Goal: Information Seeking & Learning: Learn about a topic

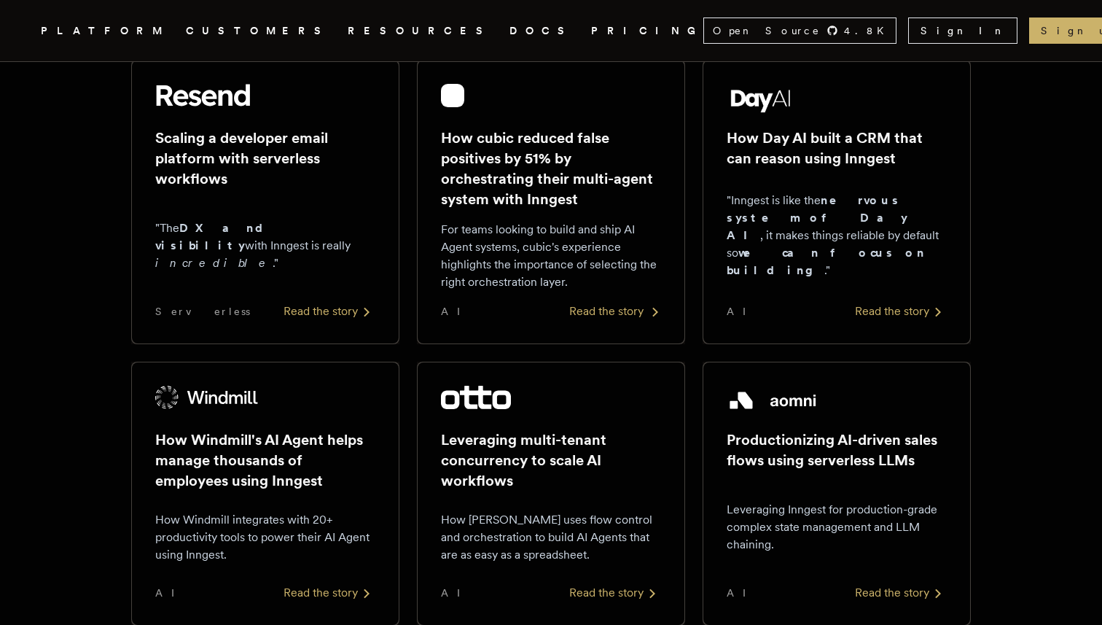
scroll to position [557, 0]
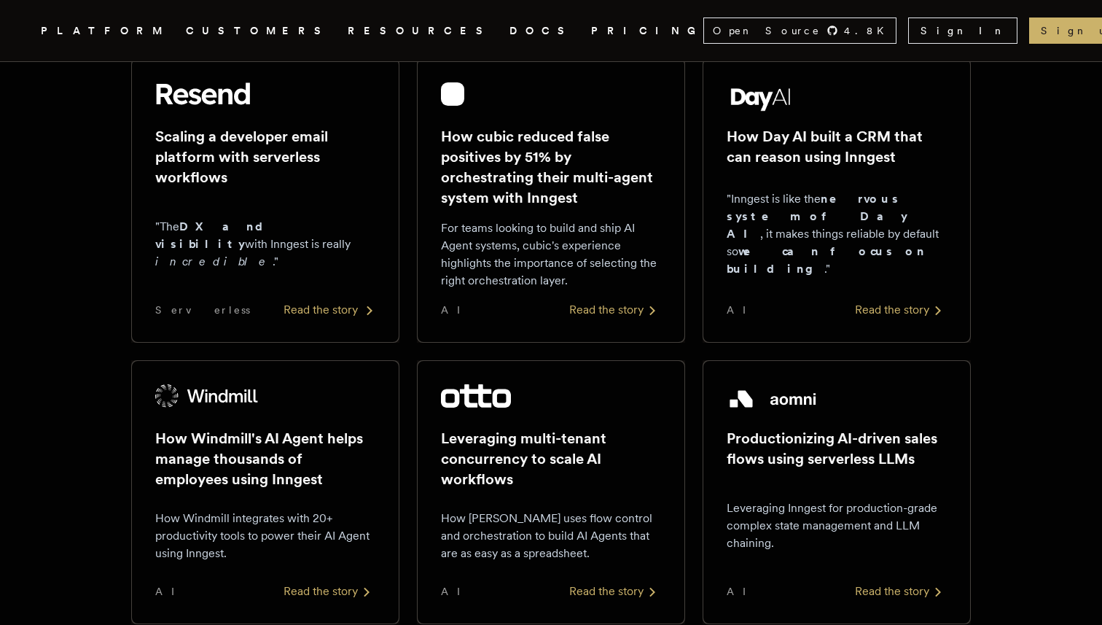
click at [342, 305] on div "Read the story" at bounding box center [330, 309] width 92 height 17
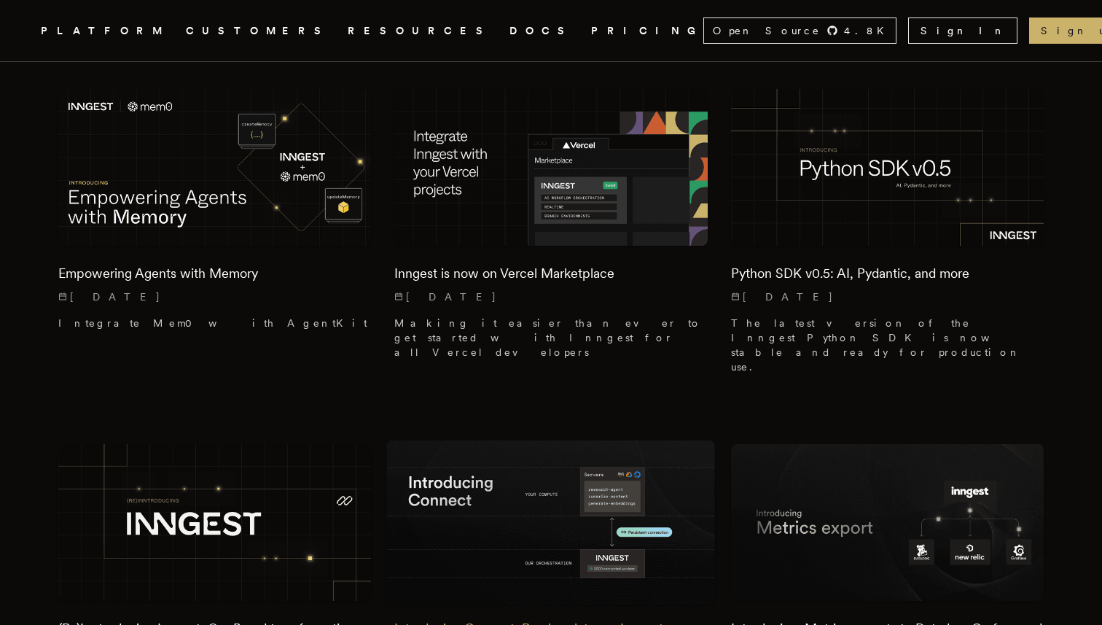
scroll to position [1637, 0]
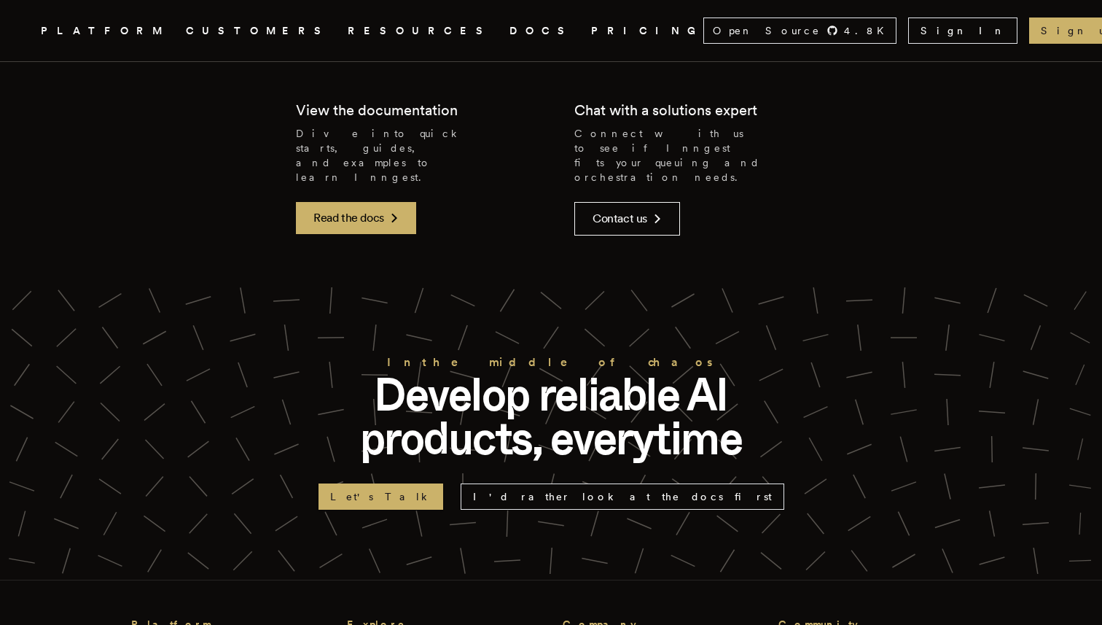
scroll to position [2374, 0]
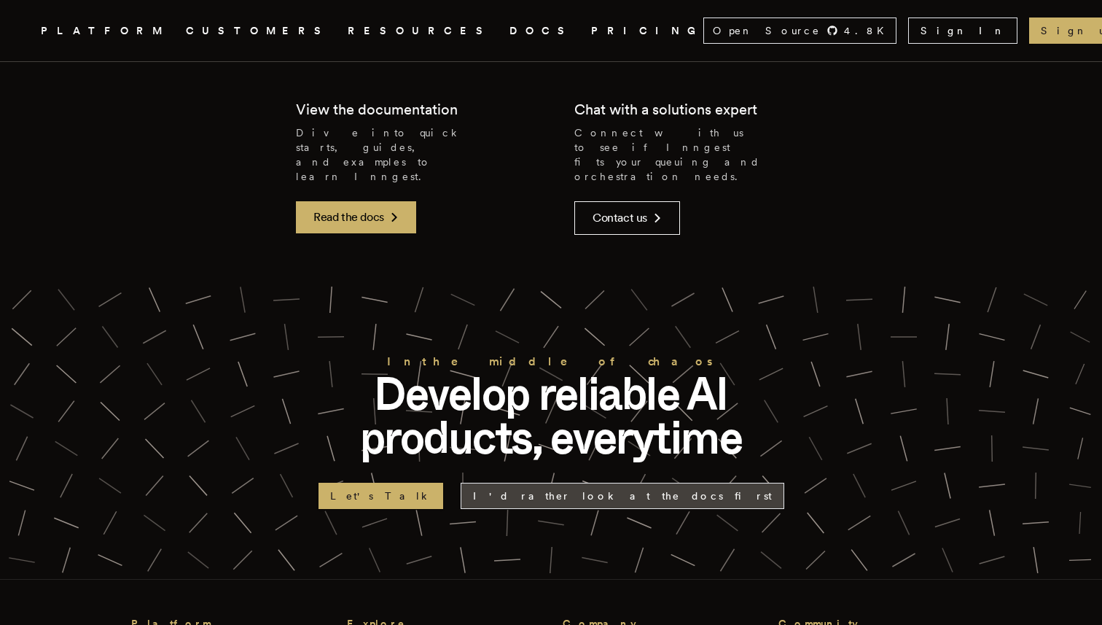
click at [556, 483] on link "I'd rather look at the docs first" at bounding box center [623, 496] width 324 height 26
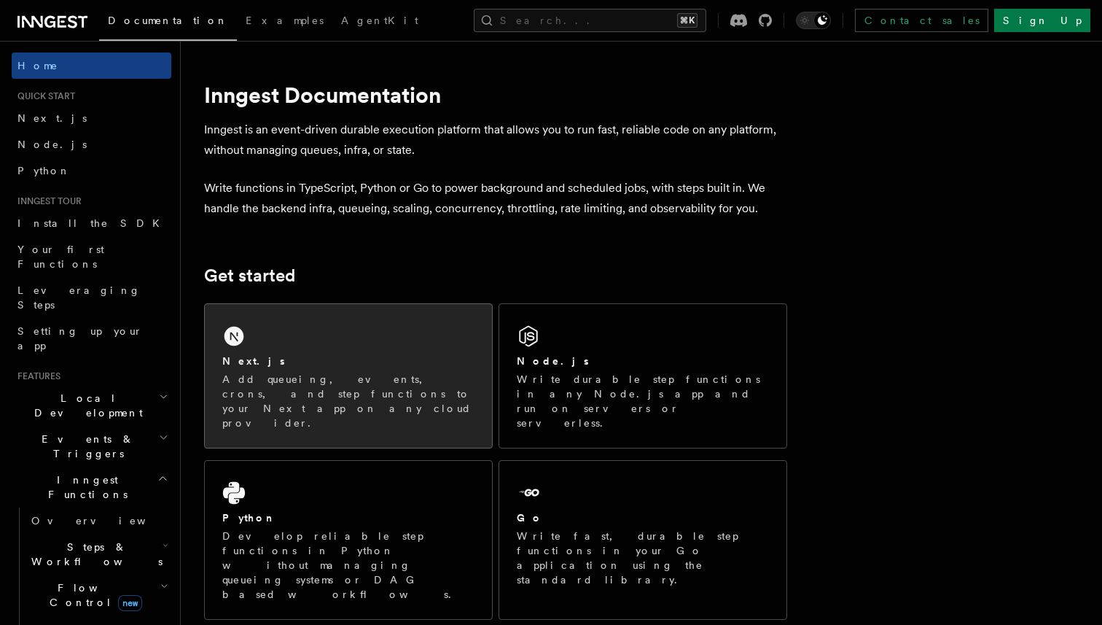
click at [395, 338] on div "Next.js Add queueing, events, crons, and step functions to your Next app on any…" at bounding box center [348, 376] width 287 height 144
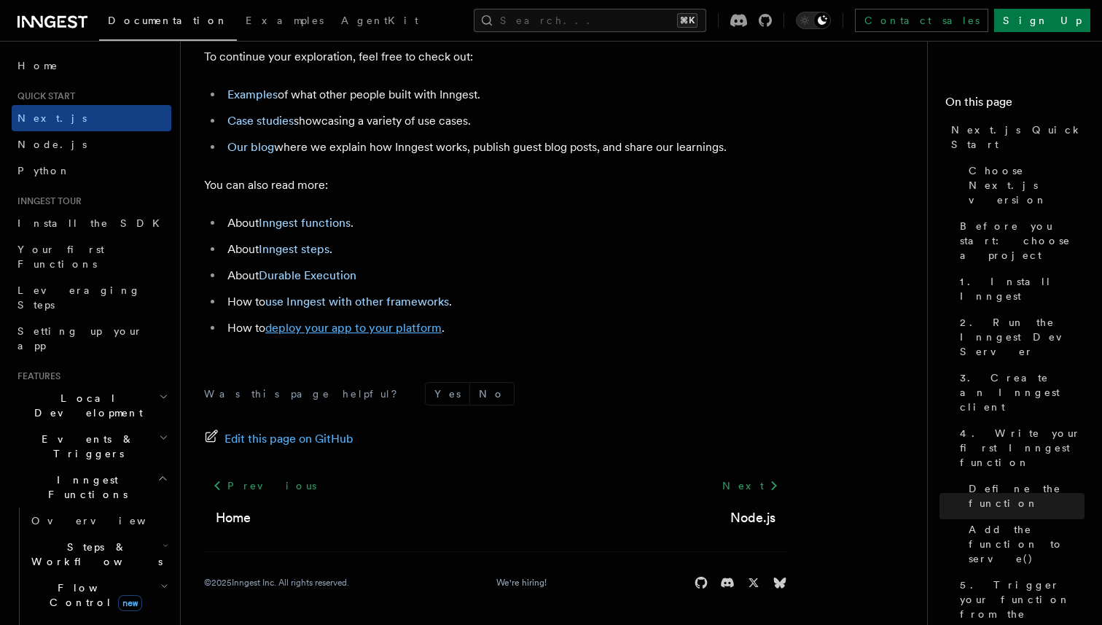
scroll to position [9205, 0]
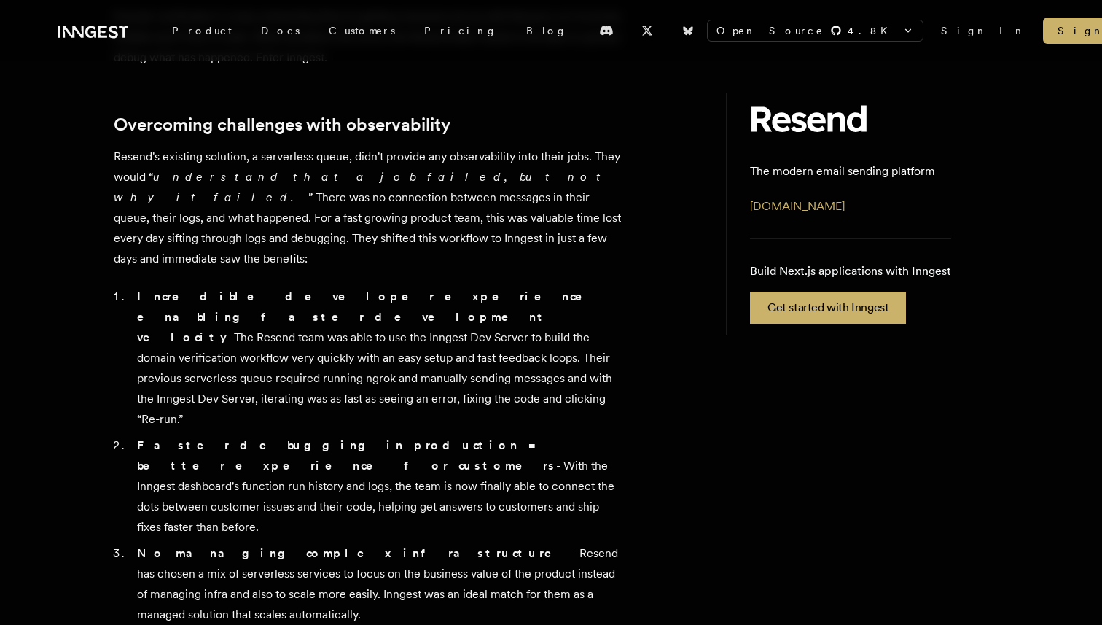
scroll to position [733, 0]
